Goal: Task Accomplishment & Management: Complete application form

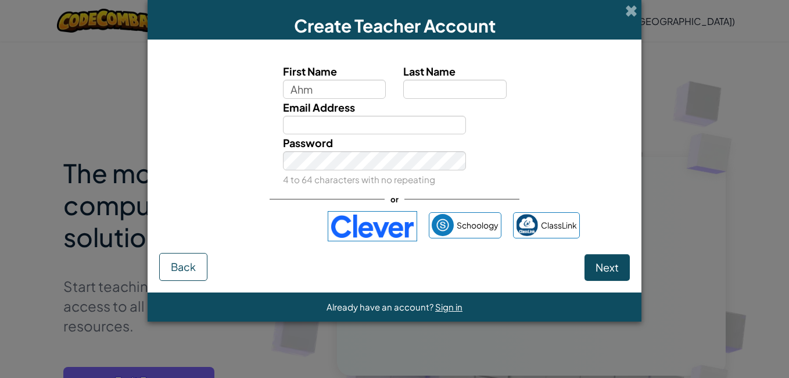
type input "Ahm"
click at [347, 96] on input "First Name" at bounding box center [334, 89] width 103 height 19
type input "Ahme"
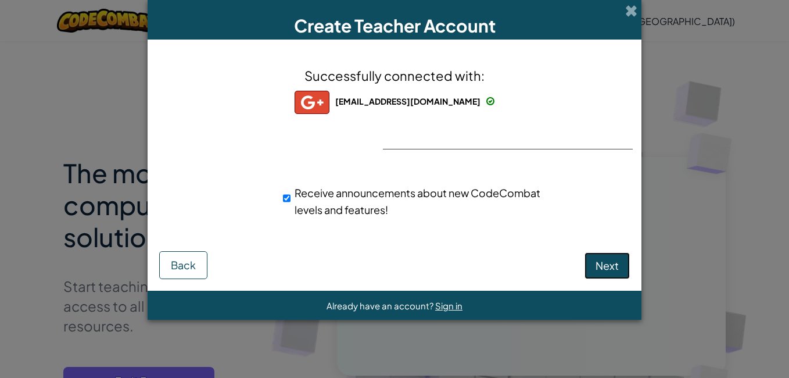
click at [606, 268] on span "Next" at bounding box center [606, 264] width 23 height 13
select select "Nigeria"
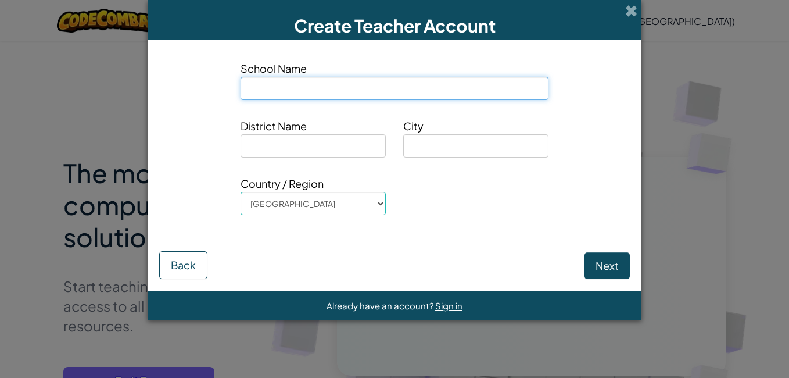
select select "Nigeria"
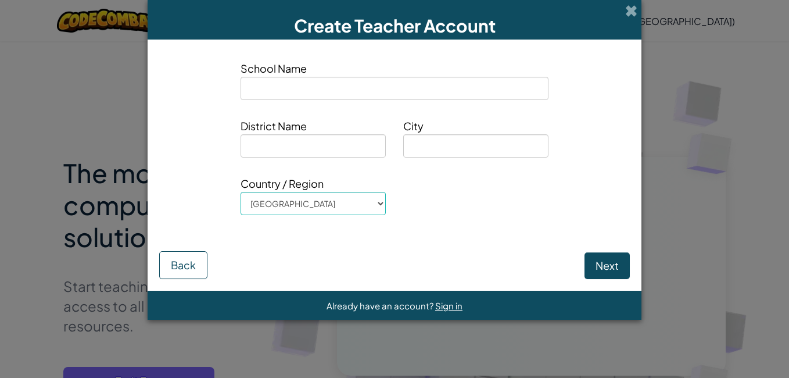
click at [359, 80] on input at bounding box center [394, 88] width 308 height 23
type input "Muslim Hand Toyibat School of Excellence"
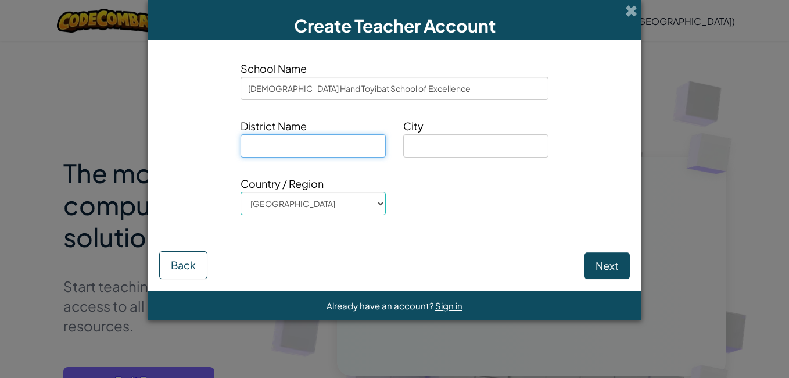
click at [310, 151] on input at bounding box center [312, 145] width 145 height 23
type input "Gbagada"
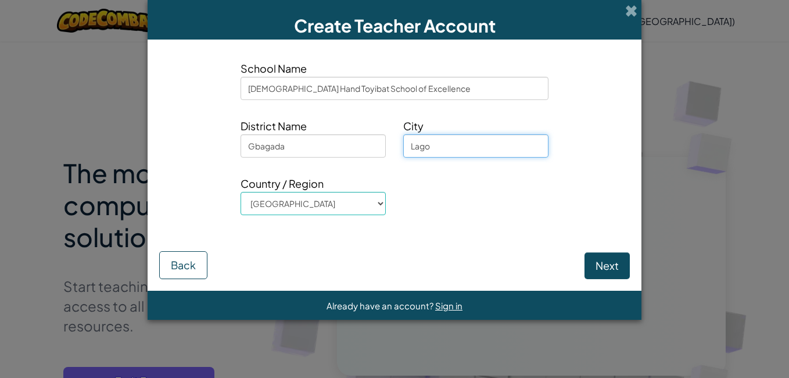
type input "Lagos"
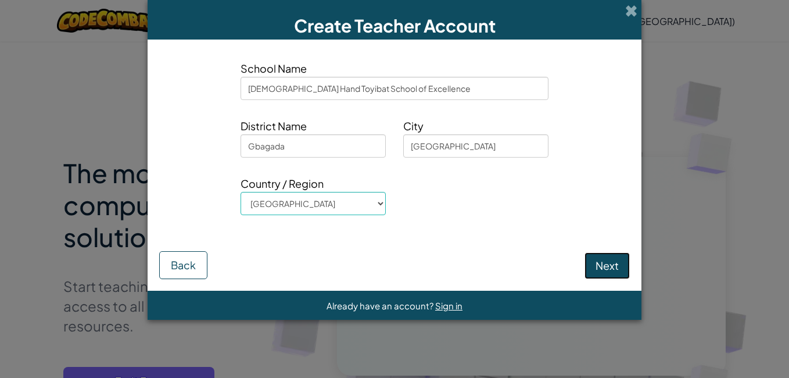
click at [596, 267] on button "Next" at bounding box center [606, 265] width 45 height 27
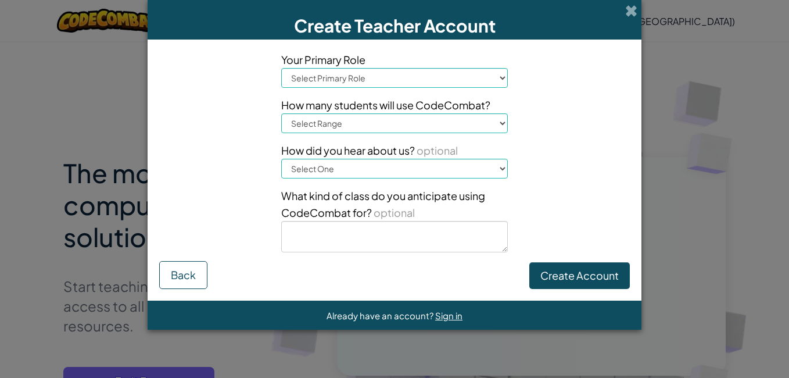
click at [437, 77] on select "Select Primary Role Principal Parent Technology coordinator Teacher Curriculum …" at bounding box center [394, 78] width 227 height 20
select select "Technology coordinator"
click at [281, 68] on select "Select Primary Role Principal Parent Technology coordinator Teacher Curriculum …" at bounding box center [394, 78] width 227 height 20
click at [400, 120] on select "Select Range 1-10 11-50 51-100 101-200 201-500 501-1000 1000+" at bounding box center [394, 123] width 227 height 20
select select "1-10"
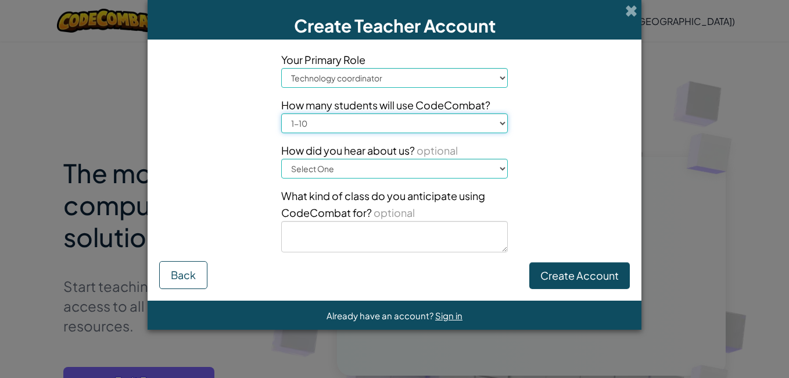
click at [281, 113] on select "Select Range 1-10 11-50 51-100 101-200 201-500 501-1000 1000+" at bounding box center [394, 123] width 227 height 20
click at [397, 168] on select "Select One Conference (e.g. ISTE) Code.org/Hour of Code A teacher An administra…" at bounding box center [394, 169] width 227 height 20
select select "Other"
click at [281, 159] on select "Select One Conference (e.g. ISTE) Code.org/Hour of Code A teacher An administra…" at bounding box center [394, 169] width 227 height 20
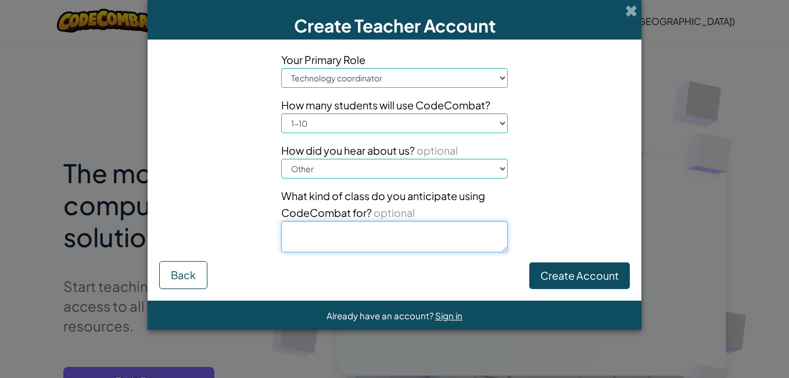
click at [353, 238] on textarea at bounding box center [394, 236] width 227 height 31
type textarea "Python"
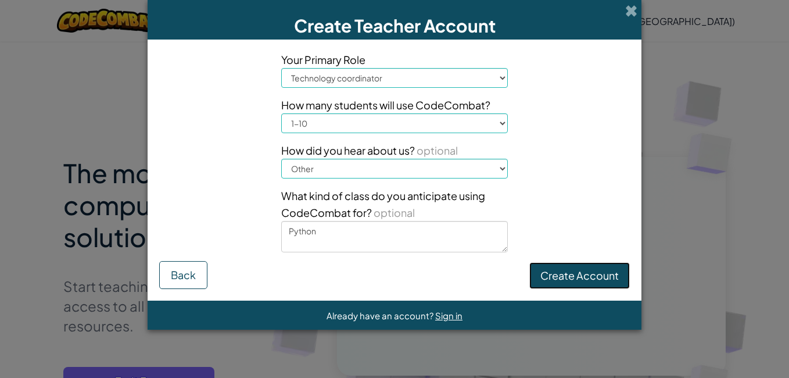
click at [559, 285] on button "Create Account" at bounding box center [579, 275] width 100 height 27
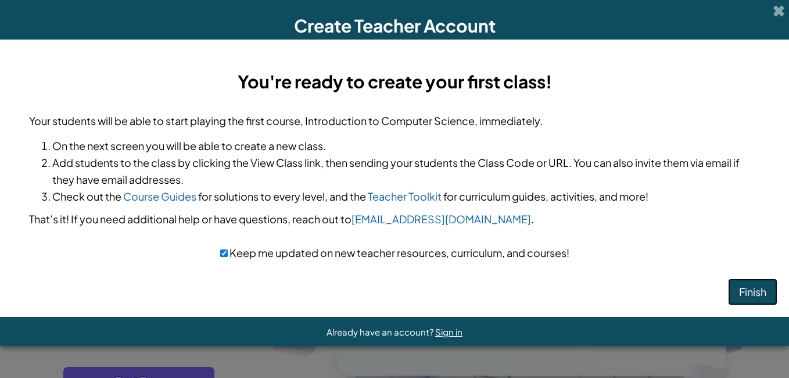
click at [738, 292] on button "Finish" at bounding box center [752, 291] width 49 height 27
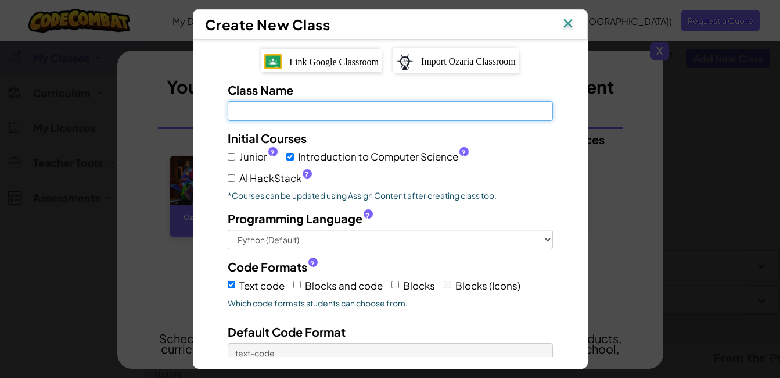
click at [307, 110] on input "Class Name Field is required" at bounding box center [390, 111] width 325 height 20
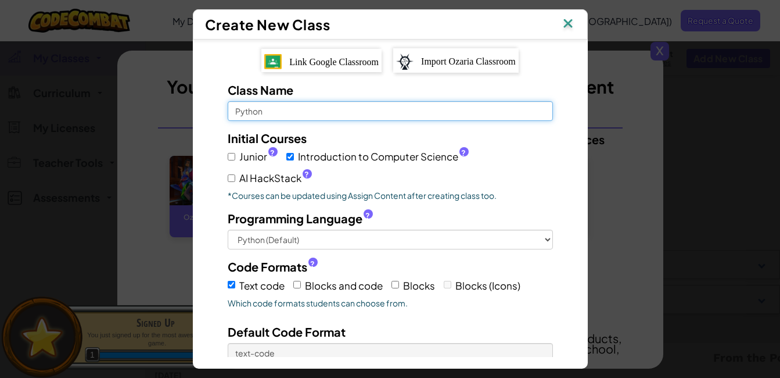
type input "Python"
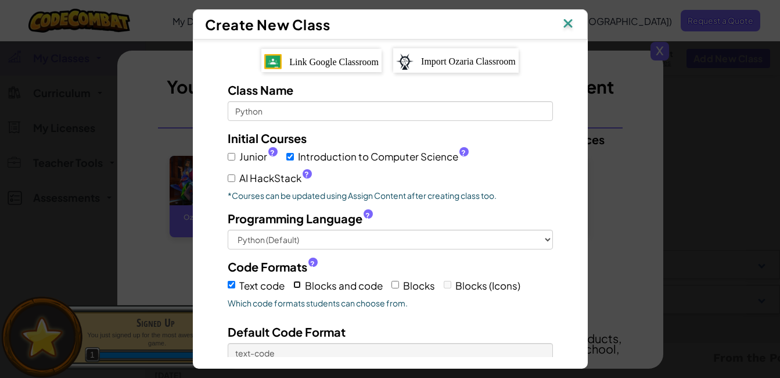
click at [294, 282] on input "Blocks and code" at bounding box center [297, 285] width 8 height 8
checkbox input "true"
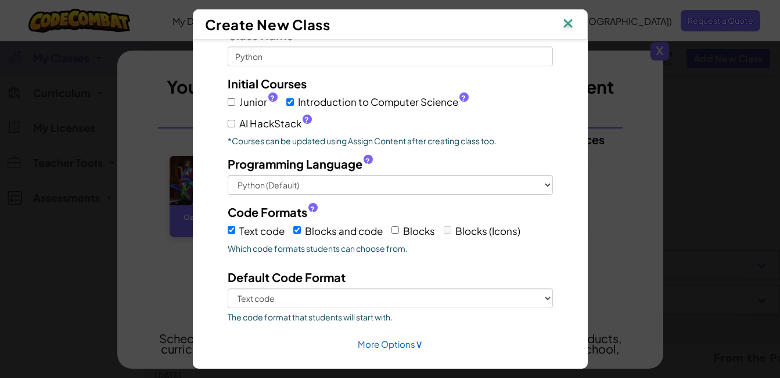
scroll to position [62, 0]
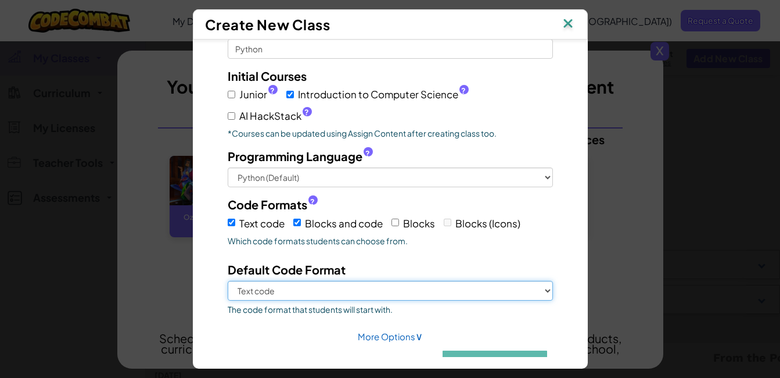
click at [519, 296] on select "Text code Blocks and code" at bounding box center [390, 291] width 325 height 20
select select "blocks-and-code"
click at [228, 281] on select "Text code Blocks and code" at bounding box center [390, 291] width 325 height 20
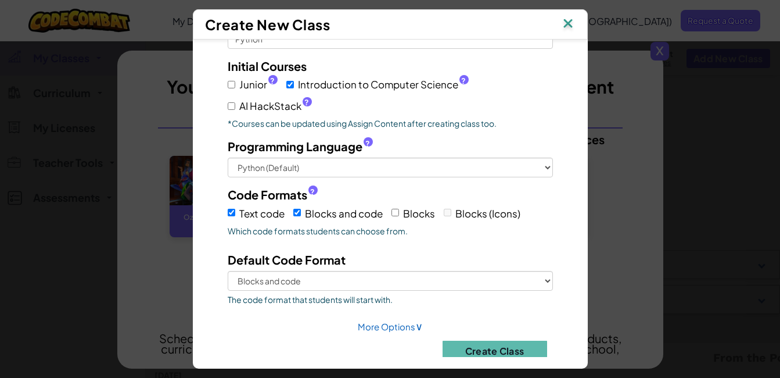
scroll to position [91, 0]
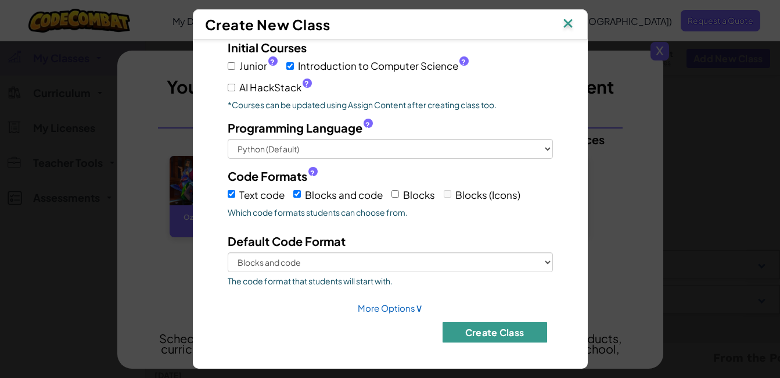
click at [487, 328] on button "Create Class" at bounding box center [495, 332] width 105 height 20
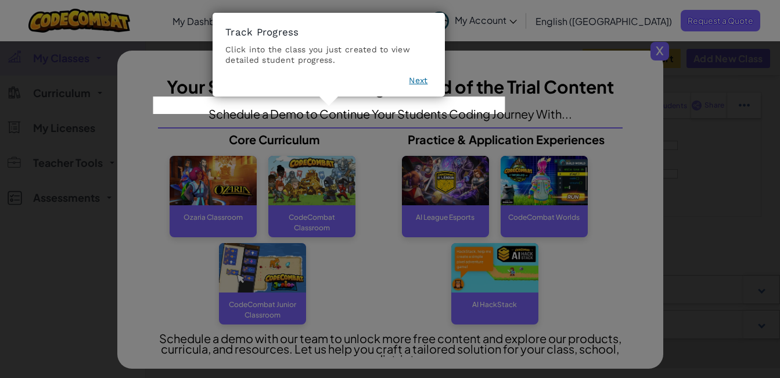
click at [421, 80] on button "Next" at bounding box center [418, 80] width 19 height 12
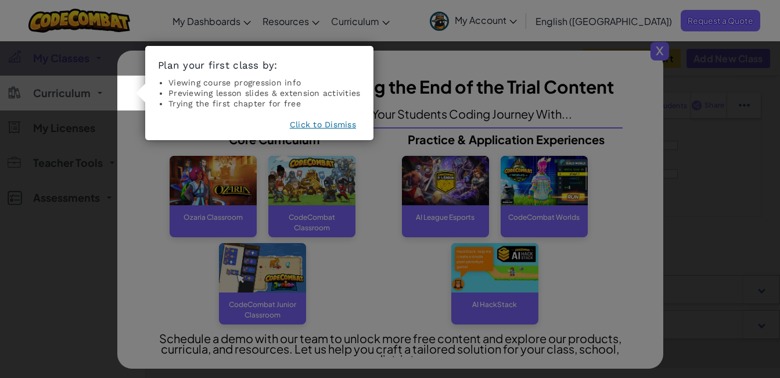
click at [343, 123] on button "Click to Dismiss" at bounding box center [323, 124] width 66 height 12
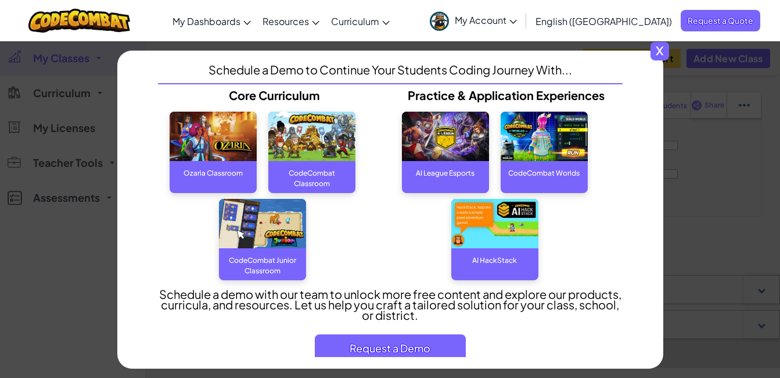
scroll to position [61, 0]
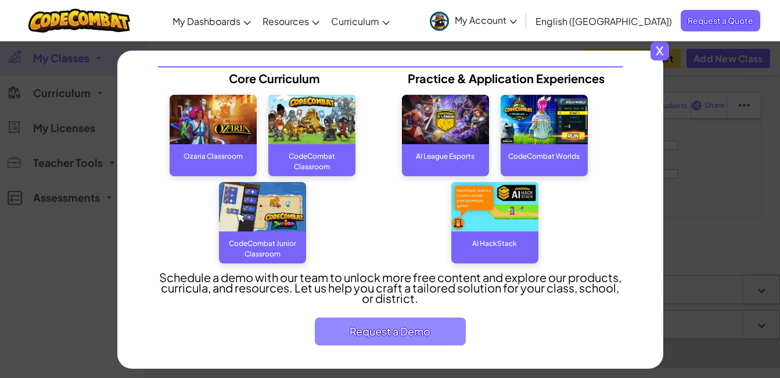
click at [409, 326] on span "Request a Demo" at bounding box center [390, 331] width 151 height 28
